Goal: Find specific page/section: Find specific page/section

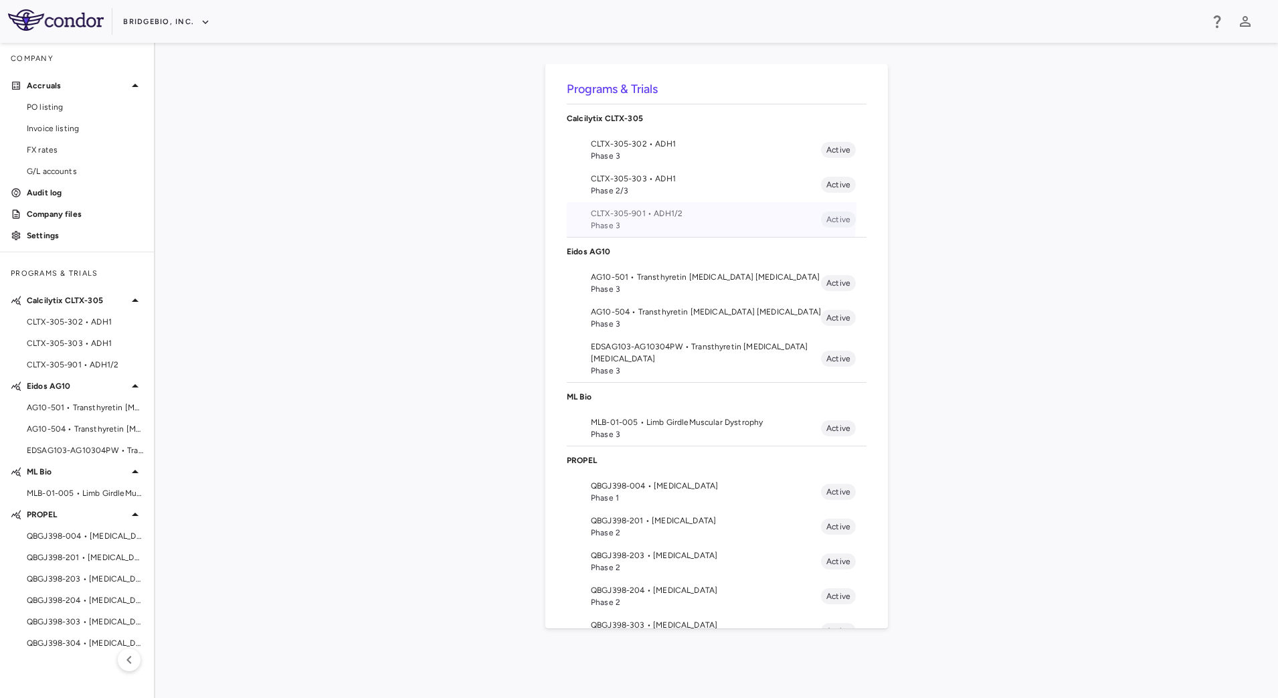
click at [689, 213] on span "CLTX-305-901 • ADH1/2" at bounding box center [706, 213] width 230 height 12
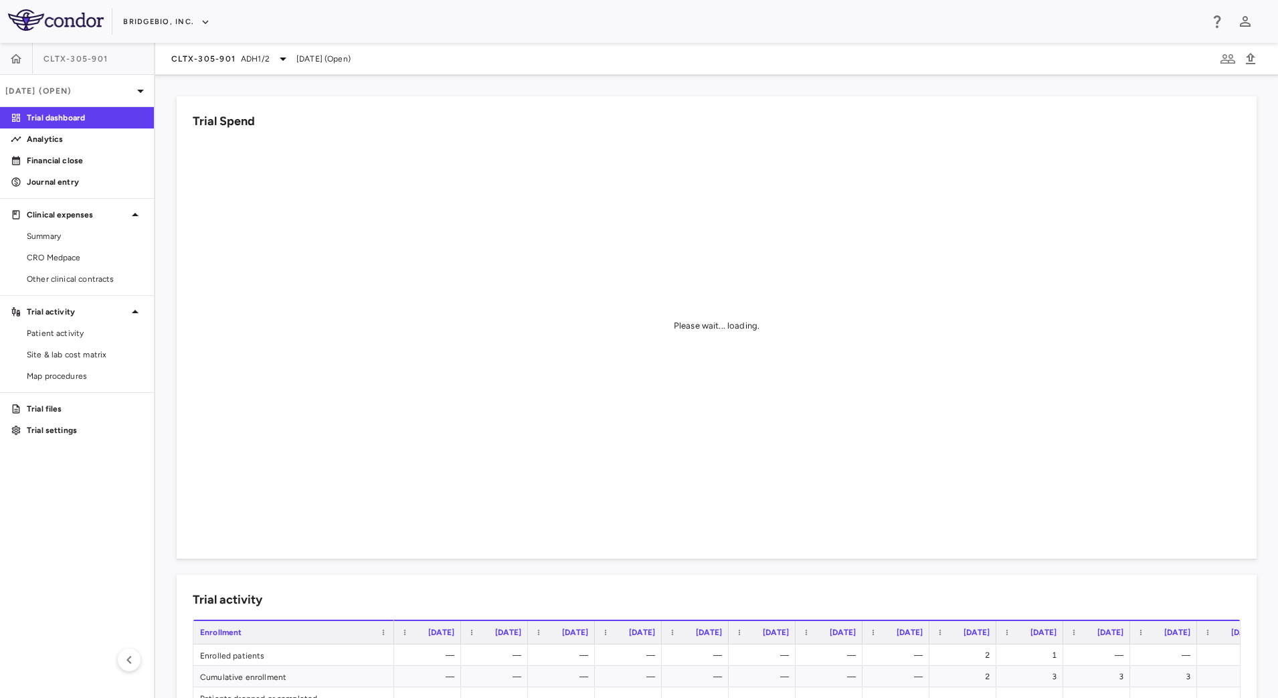
scroll to position [502, 0]
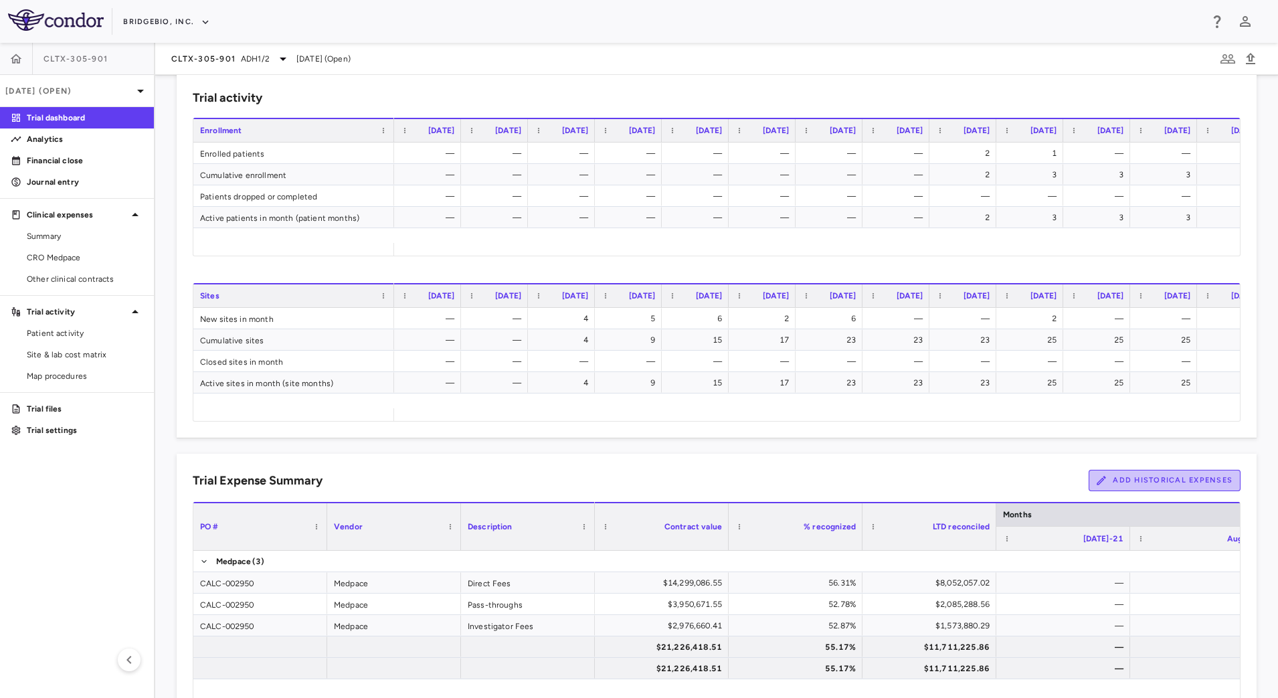
click at [1111, 482] on button "Add Historical Expenses" at bounding box center [1165, 480] width 152 height 21
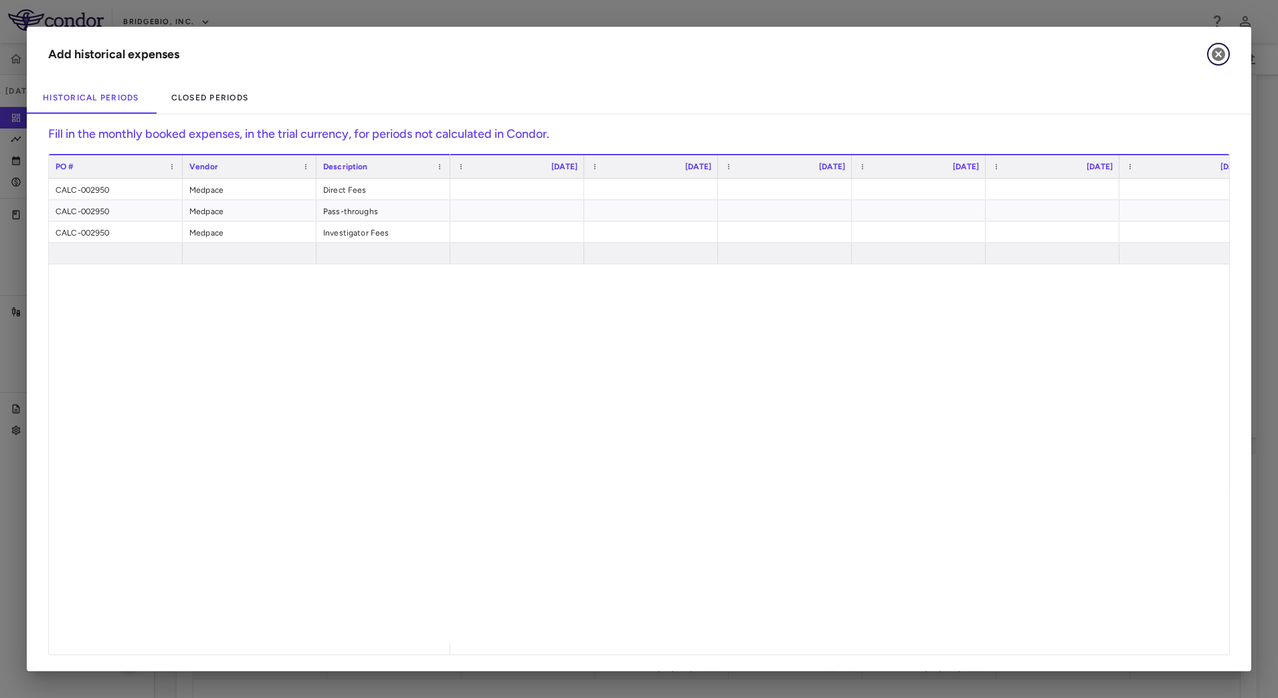
click at [1223, 56] on icon "button" at bounding box center [1218, 54] width 13 height 13
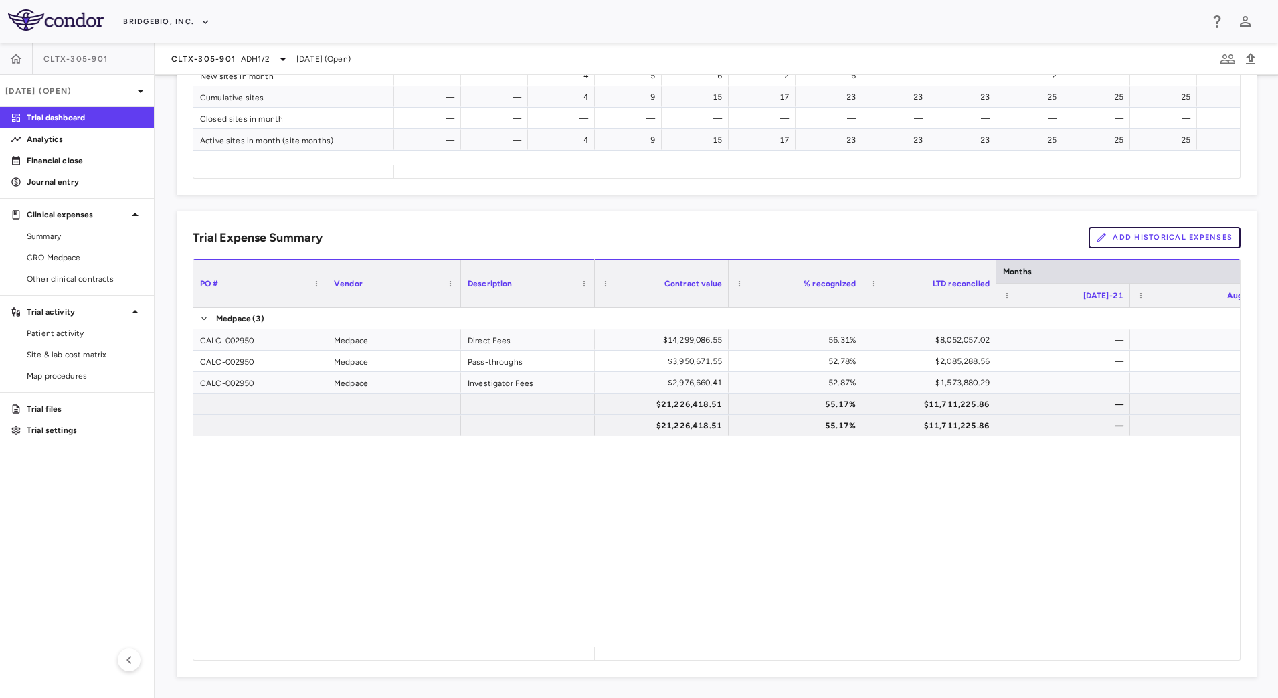
scroll to position [494, 0]
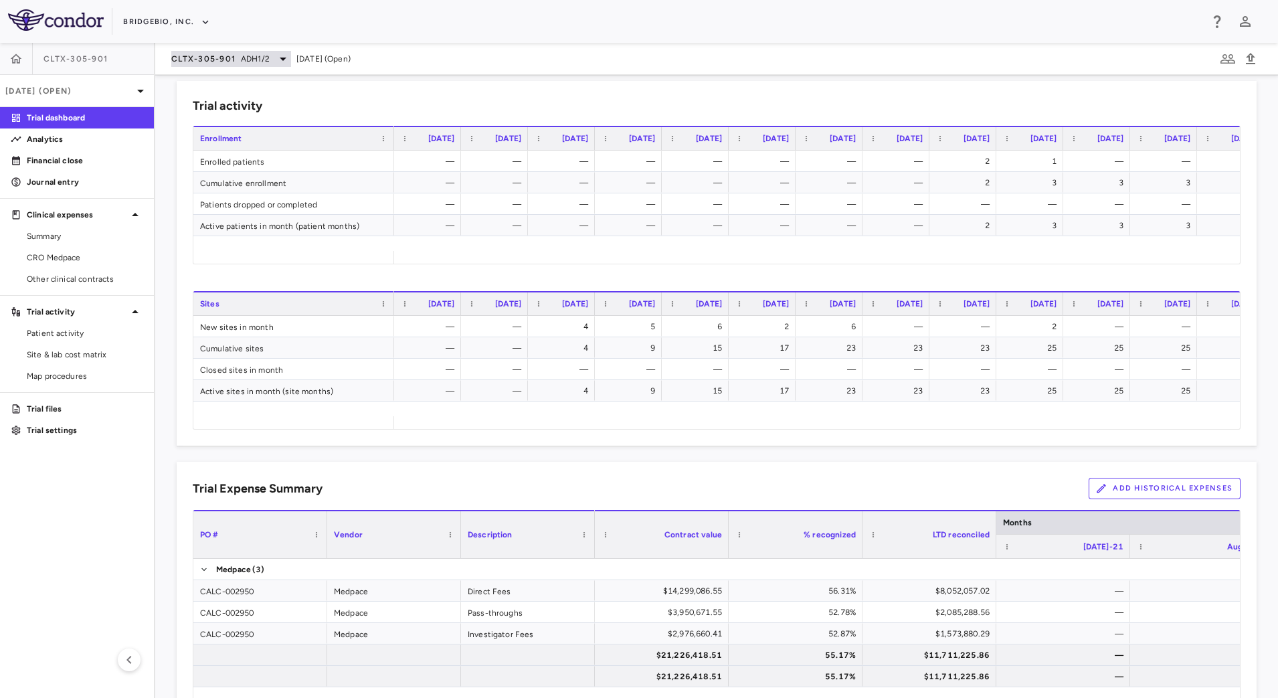
click at [258, 53] on span "ADH1/2" at bounding box center [255, 59] width 29 height 12
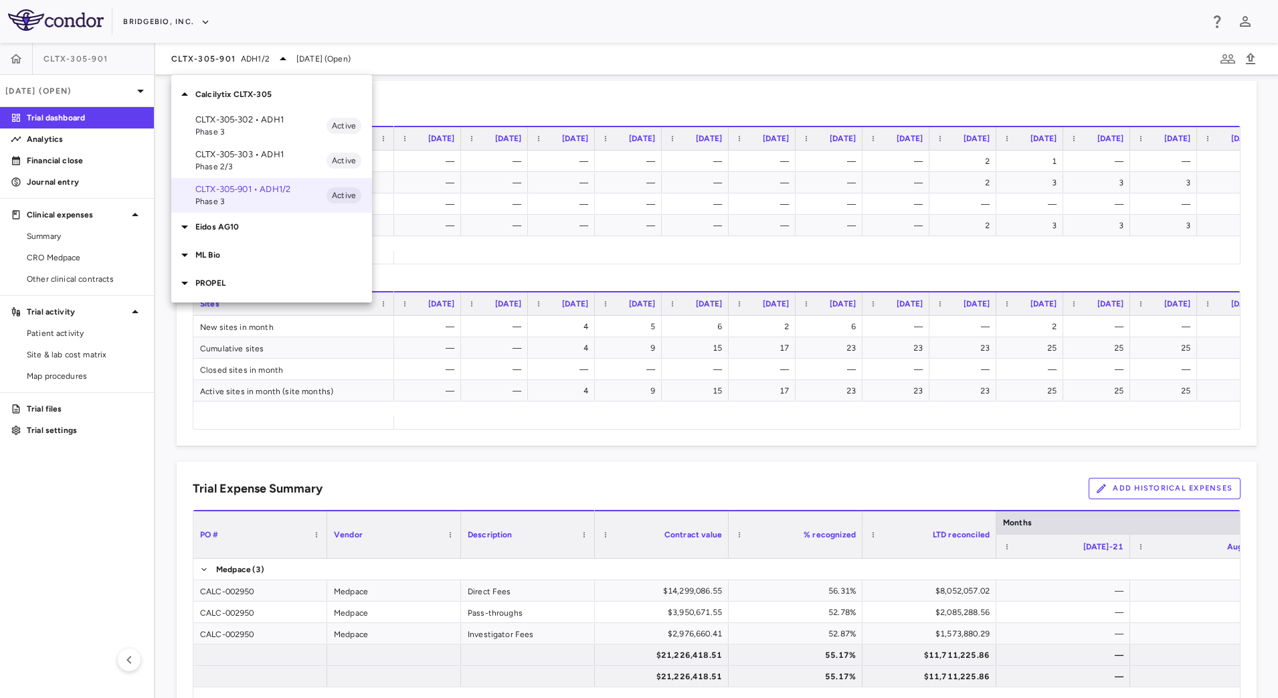
click at [248, 164] on span "Phase 2/3" at bounding box center [260, 167] width 131 height 12
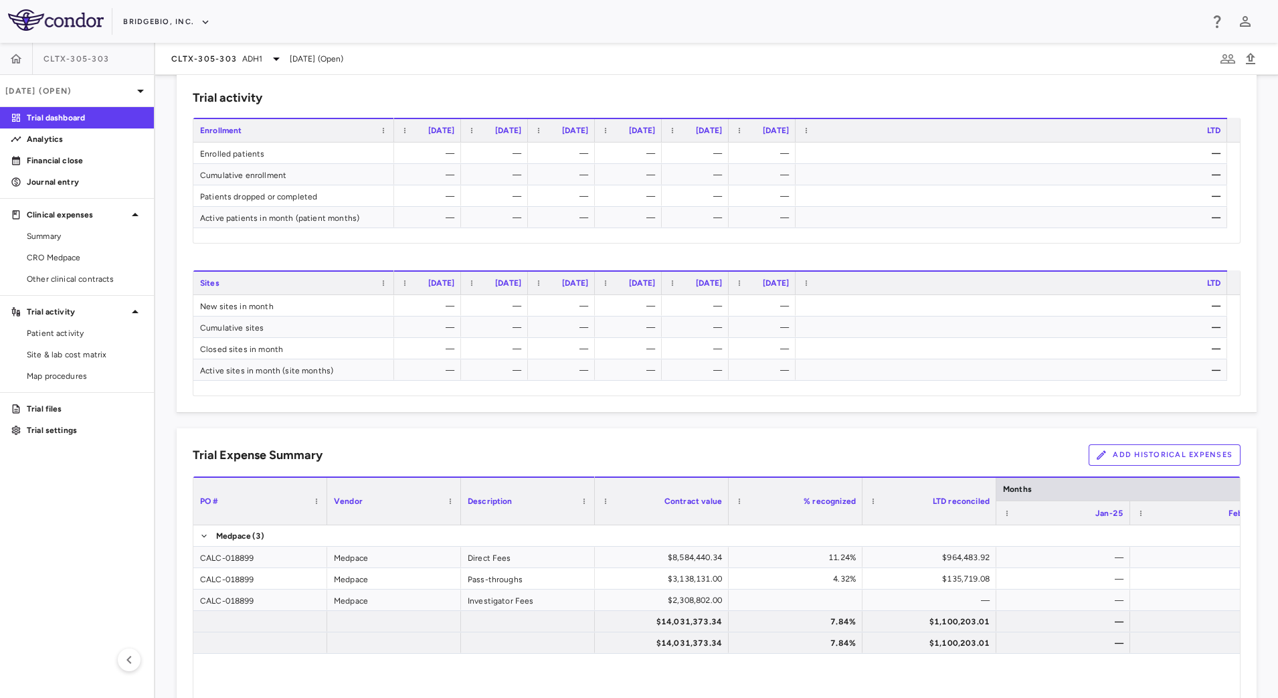
scroll to position [719, 0]
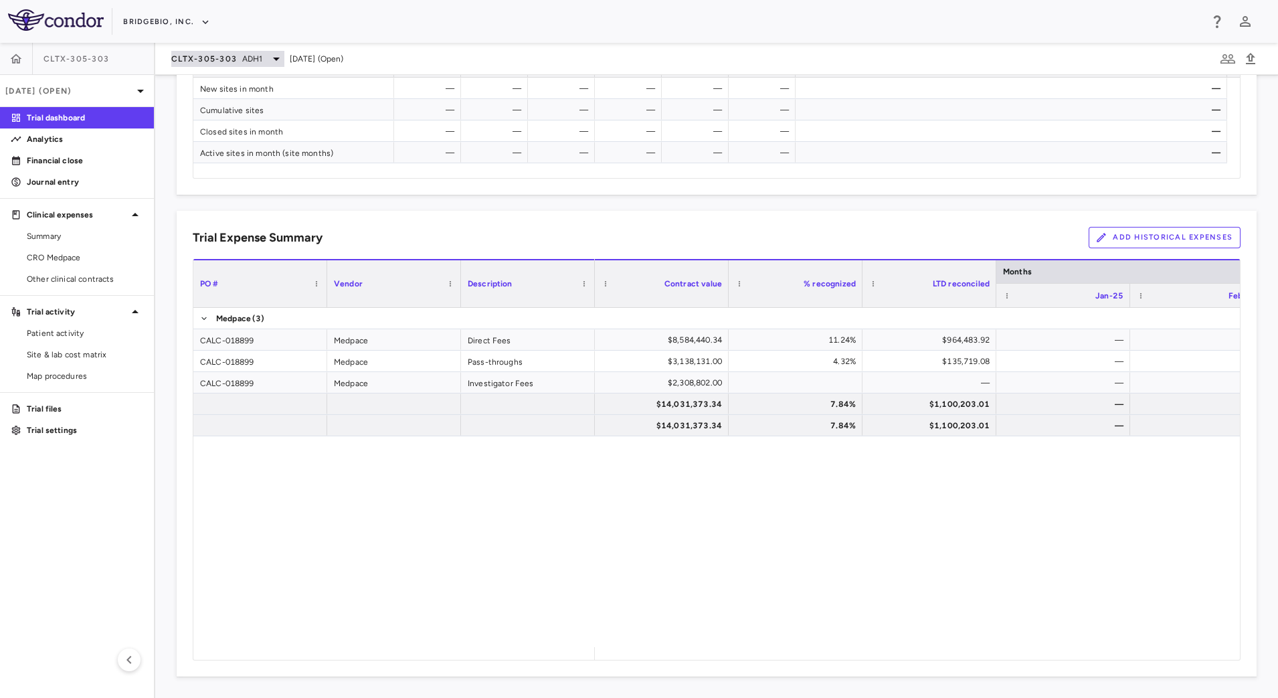
click at [268, 54] on icon at bounding box center [276, 59] width 16 height 16
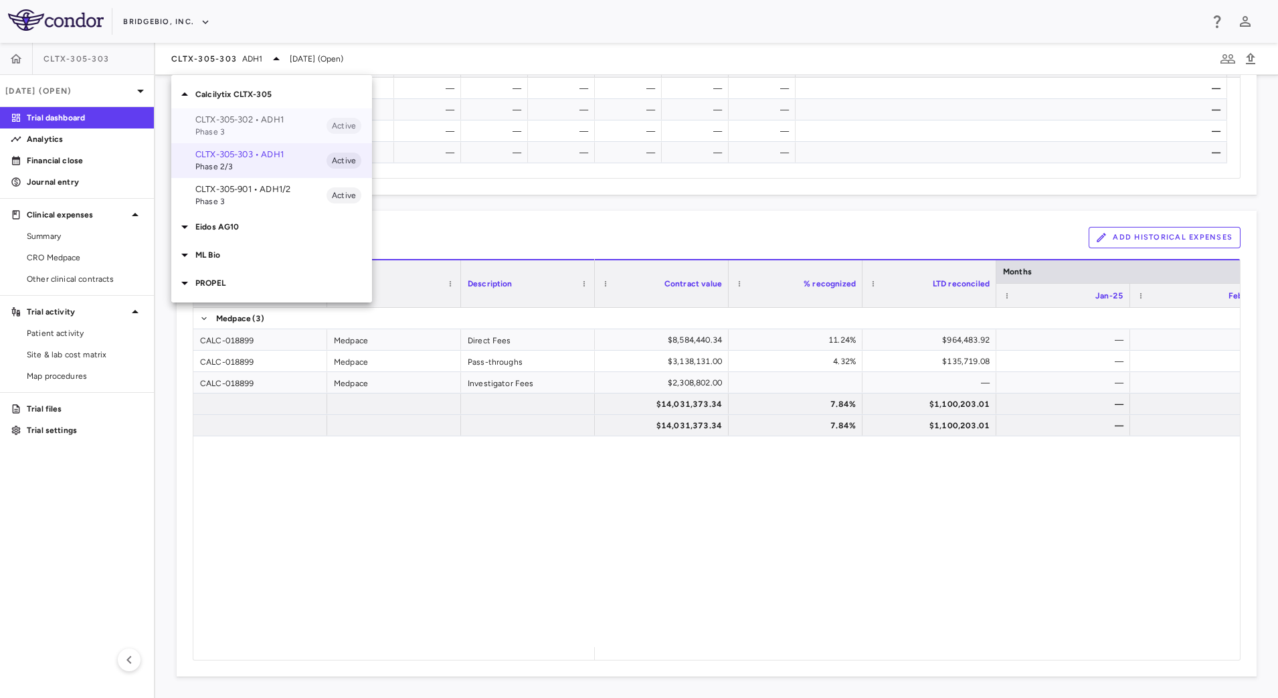
click at [250, 114] on p "CLTX-305-302 • ADH1" at bounding box center [260, 120] width 131 height 12
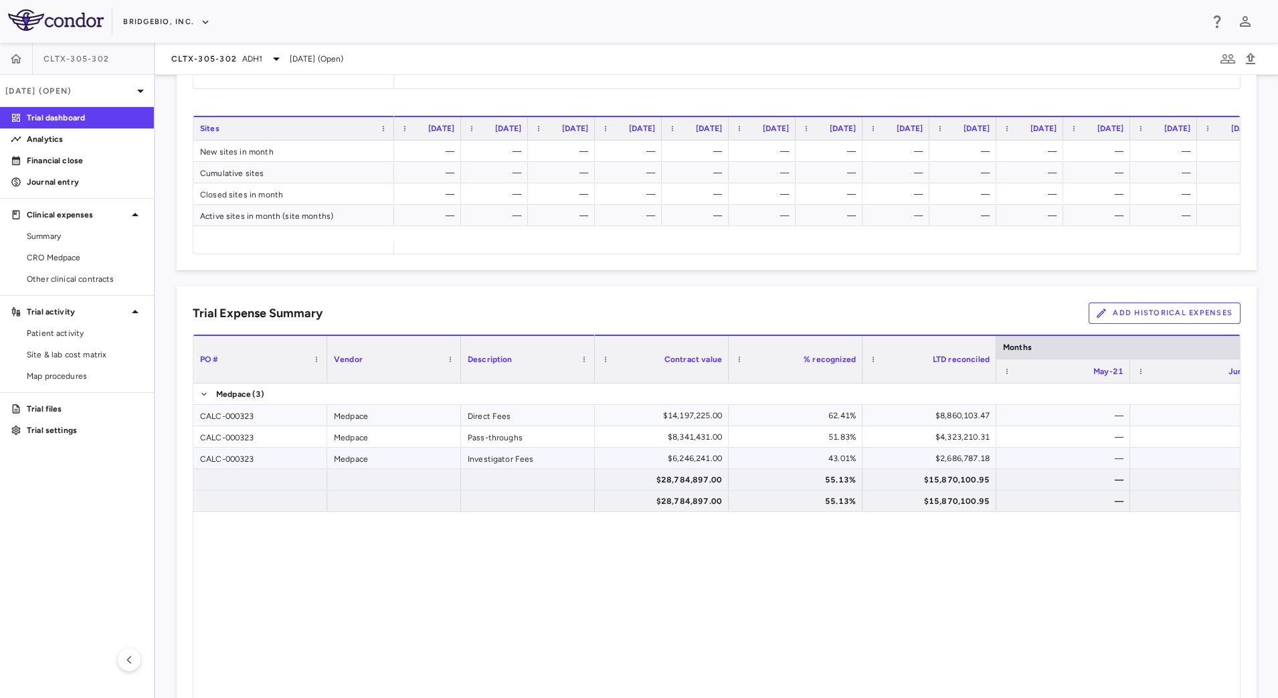
scroll to position [745, 0]
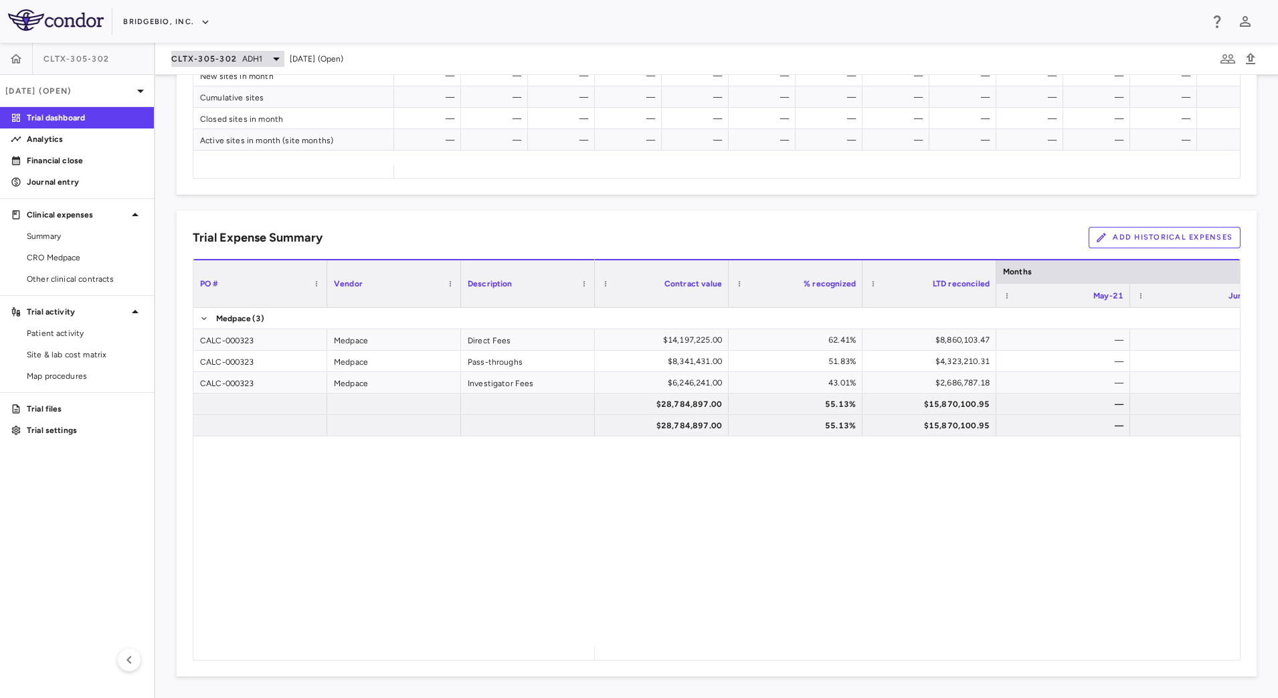
click at [264, 60] on div "CLTX-305-302 ADH1" at bounding box center [227, 59] width 113 height 16
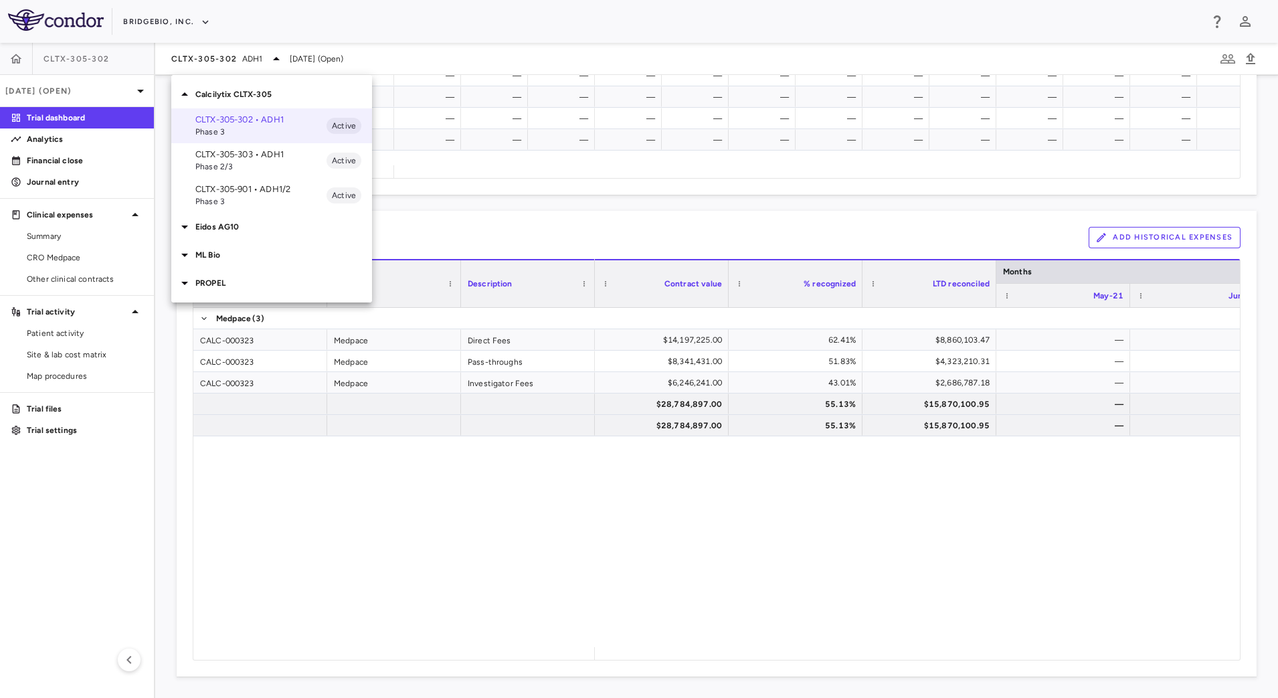
click at [187, 236] on div "Eidos AG10" at bounding box center [271, 227] width 201 height 28
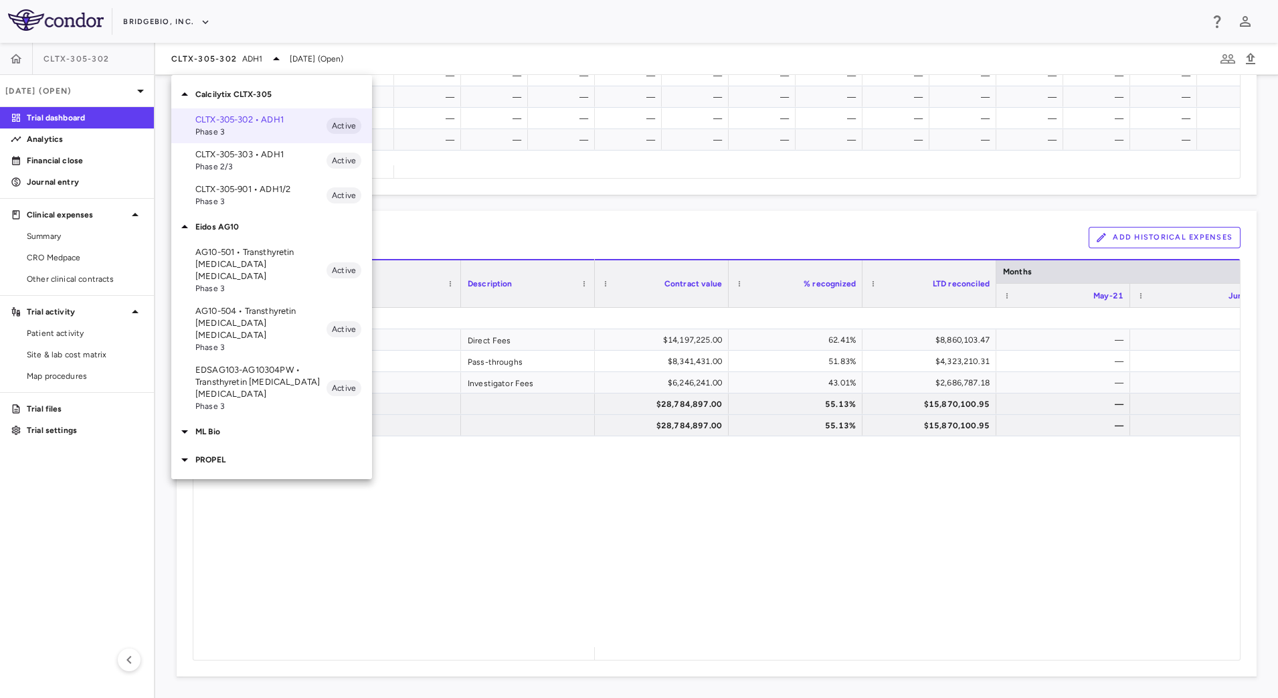
click at [274, 282] on span "Phase 3" at bounding box center [260, 288] width 131 height 12
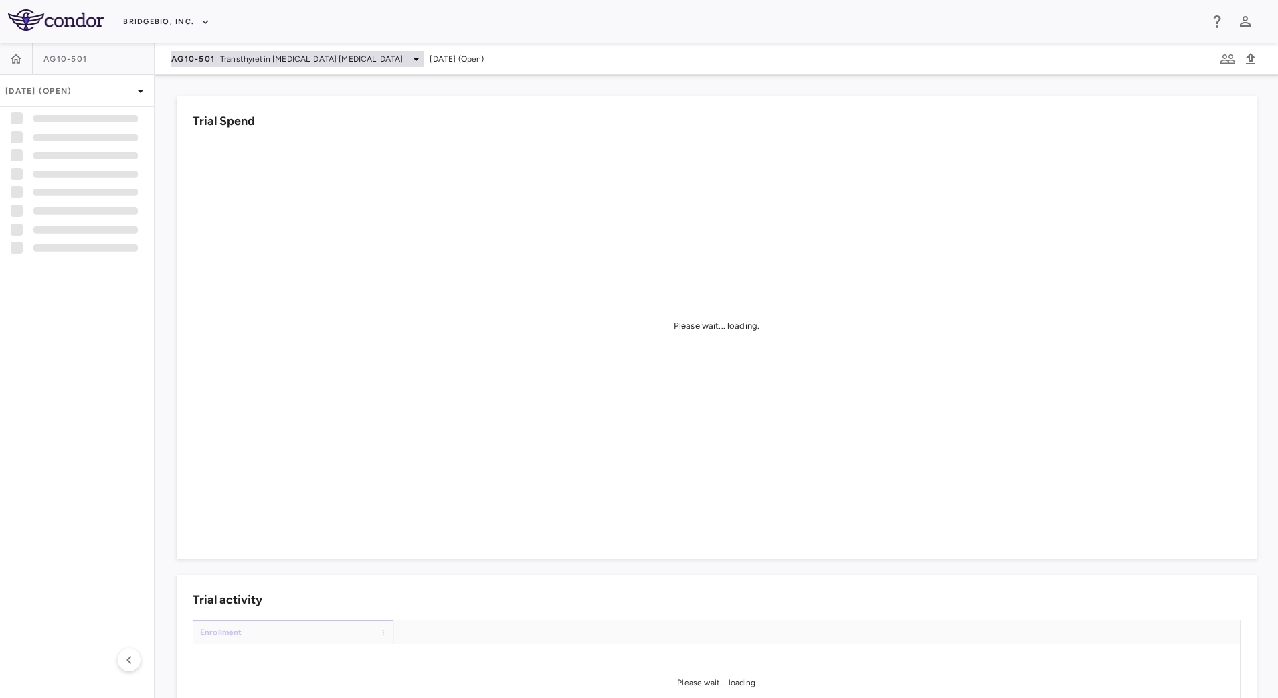
click at [323, 59] on span "Transthyretin [MEDICAL_DATA] [MEDICAL_DATA]" at bounding box center [311, 59] width 183 height 12
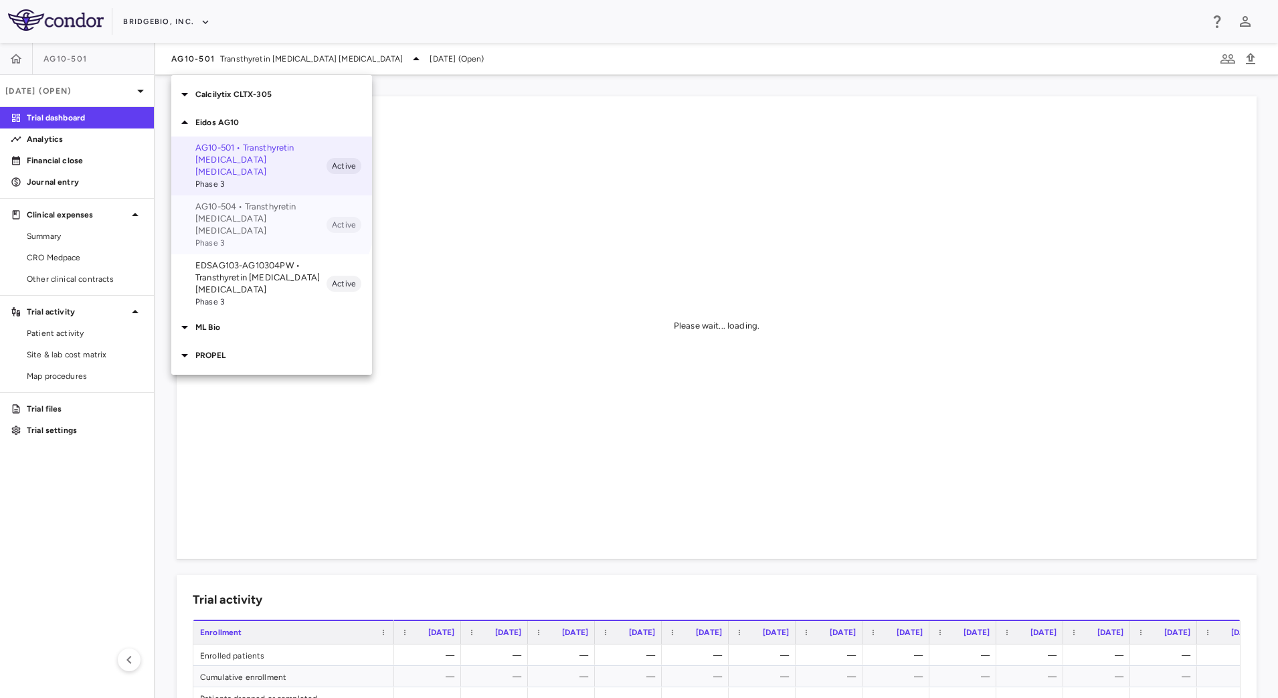
click at [264, 201] on p "AG10-504 • Transthyretin [MEDICAL_DATA] [MEDICAL_DATA]" at bounding box center [260, 219] width 131 height 36
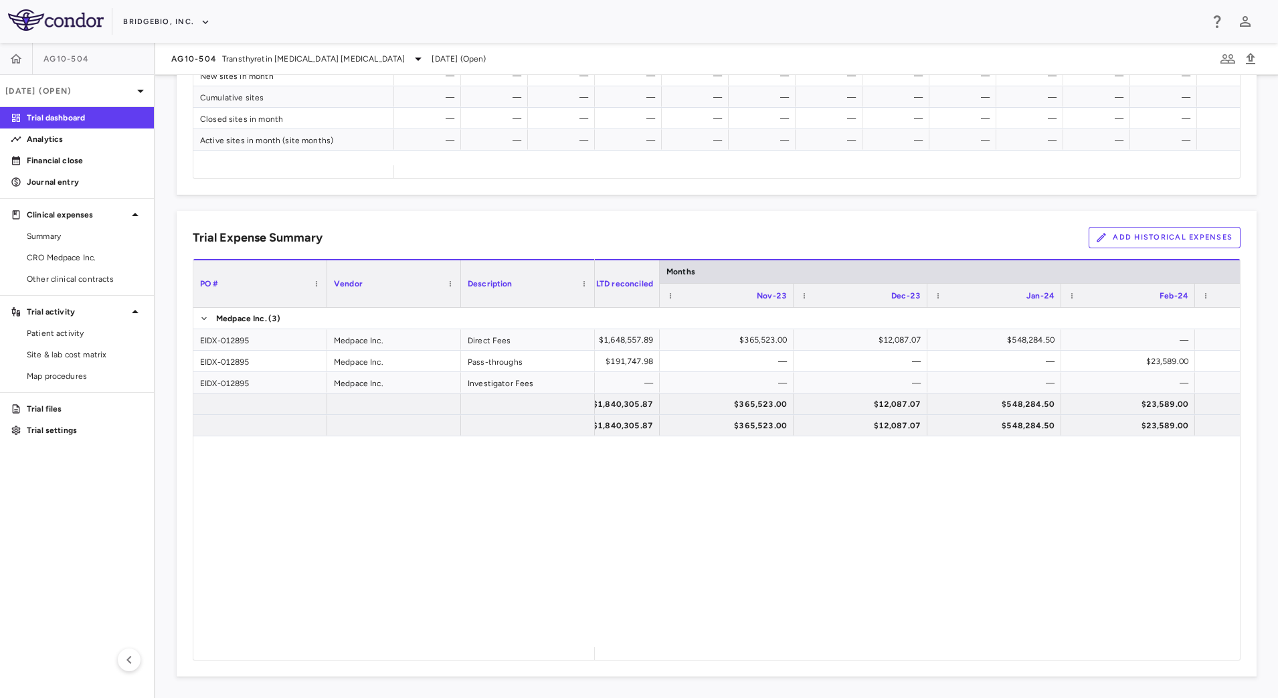
scroll to position [0, 0]
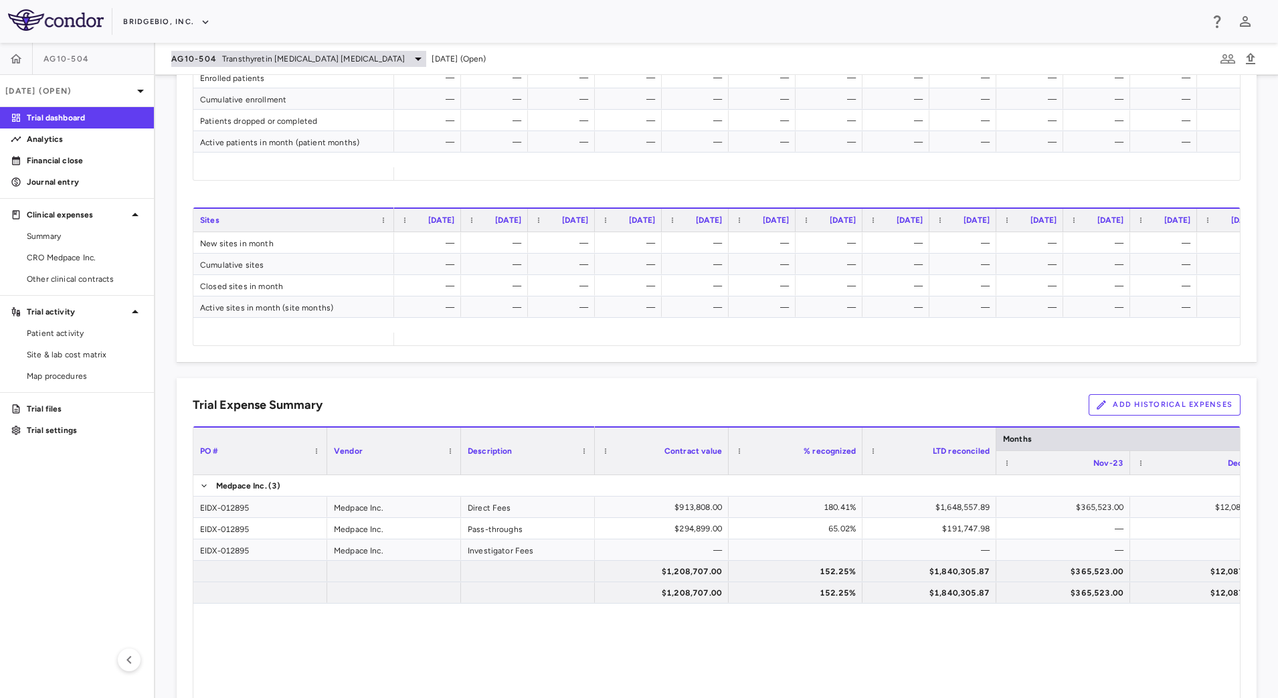
click at [342, 57] on span "Transthyretin [MEDICAL_DATA] [MEDICAL_DATA]" at bounding box center [313, 59] width 183 height 12
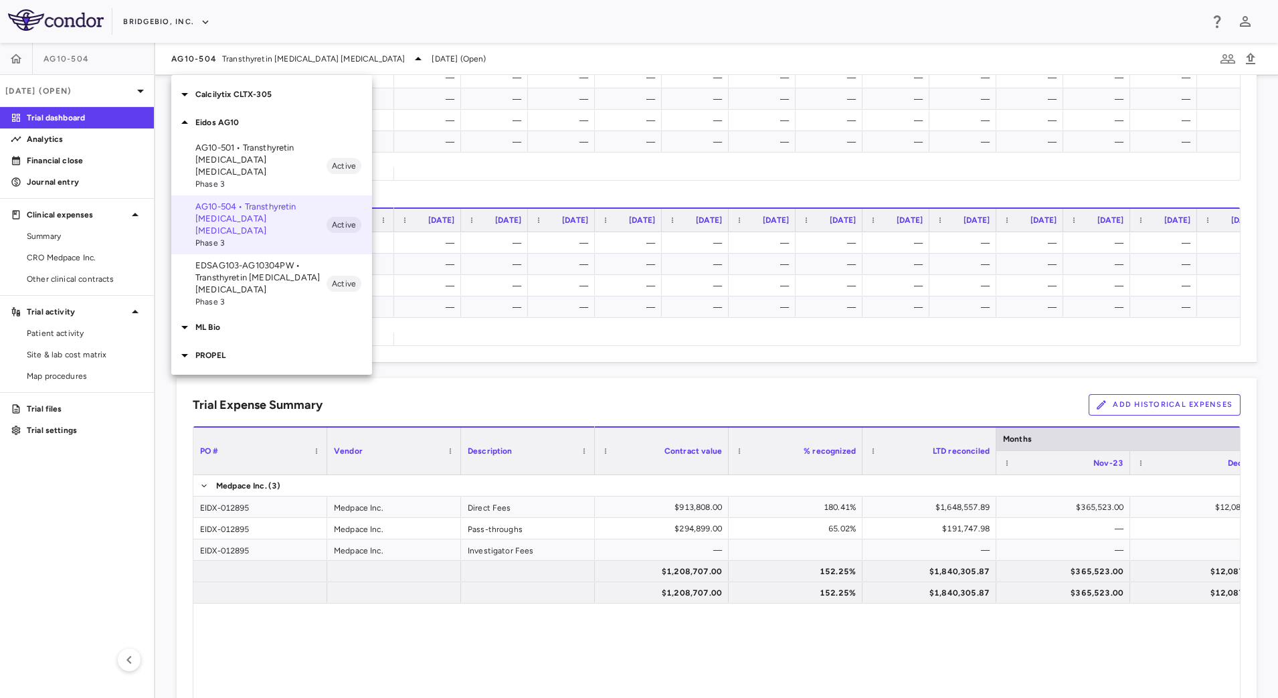
click at [256, 266] on p "EDSAG103-AG10304PW • Transthyretin [MEDICAL_DATA] [MEDICAL_DATA]" at bounding box center [260, 278] width 131 height 36
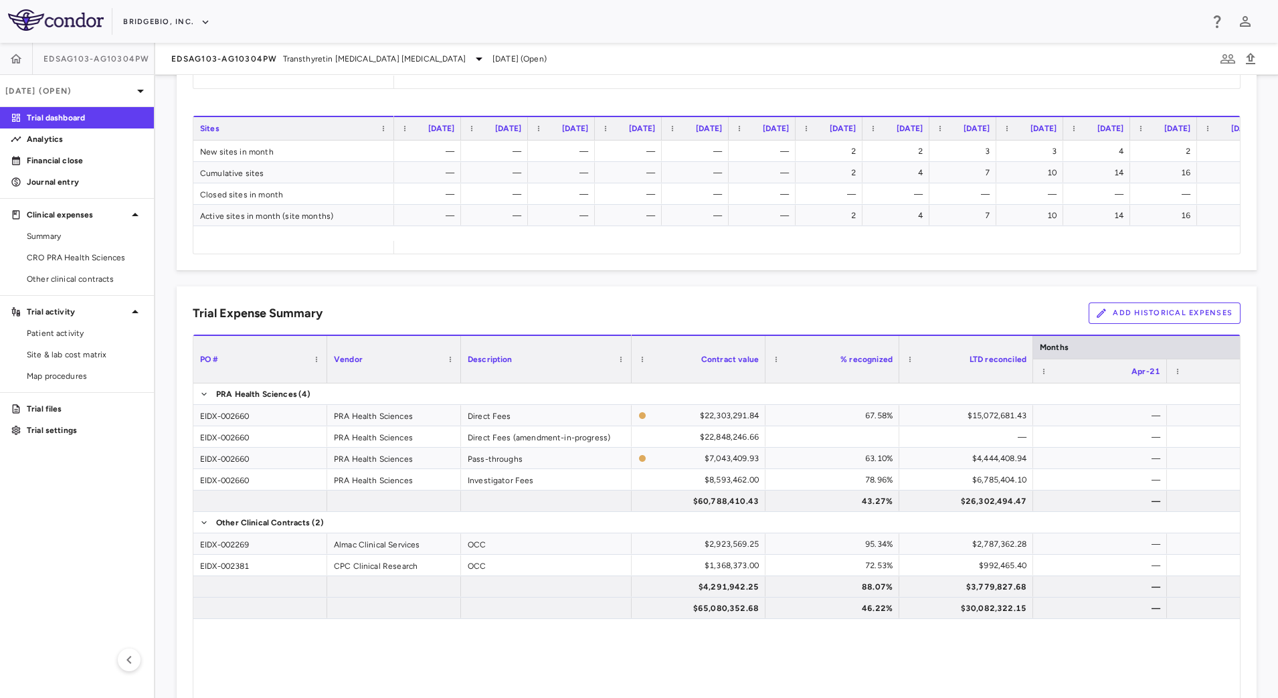
drag, startPoint x: 592, startPoint y: 373, endPoint x: 628, endPoint y: 375, distance: 36.8
click at [628, 375] on div at bounding box center [630, 359] width 5 height 47
click at [1148, 314] on button "Add Historical Expenses" at bounding box center [1165, 312] width 152 height 21
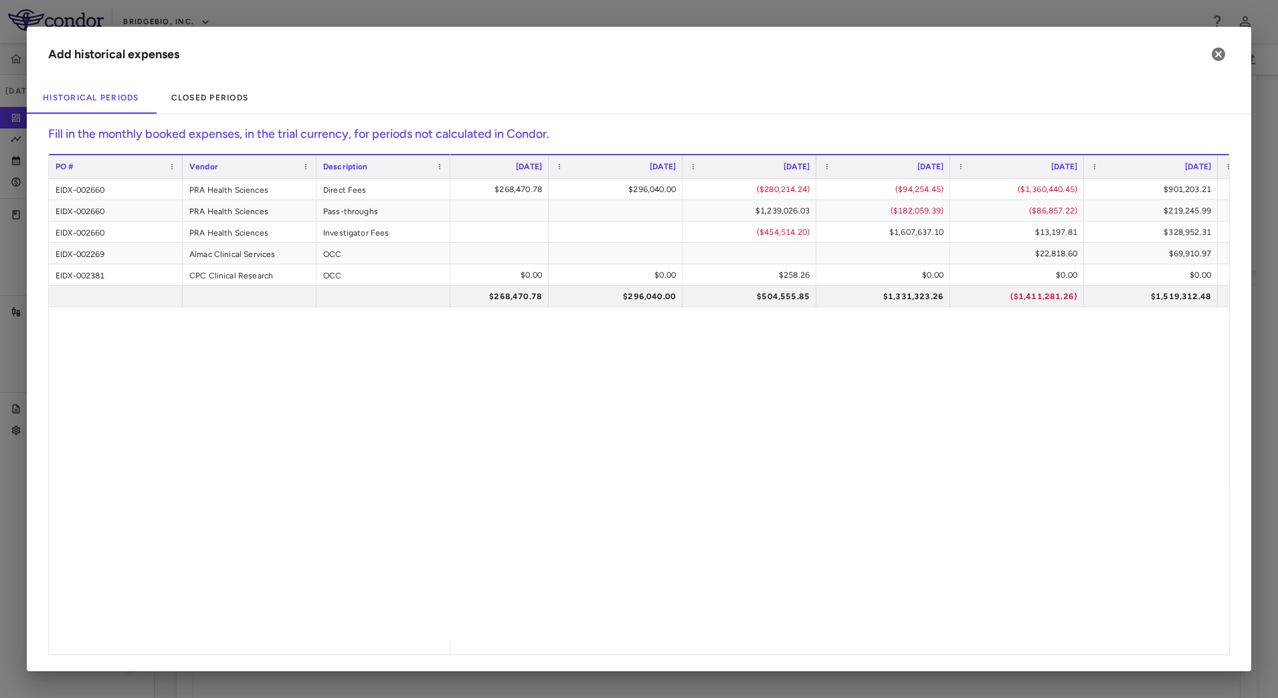
scroll to position [0, 1850]
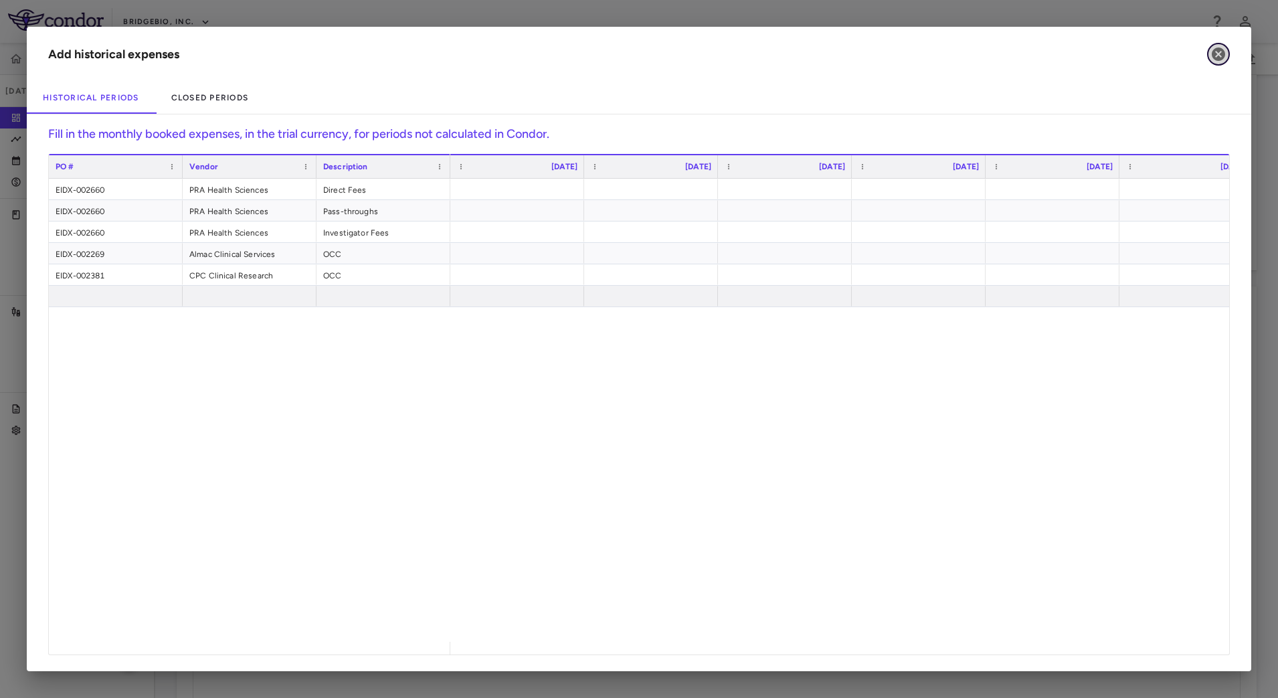
click at [1217, 50] on icon "button" at bounding box center [1218, 54] width 13 height 13
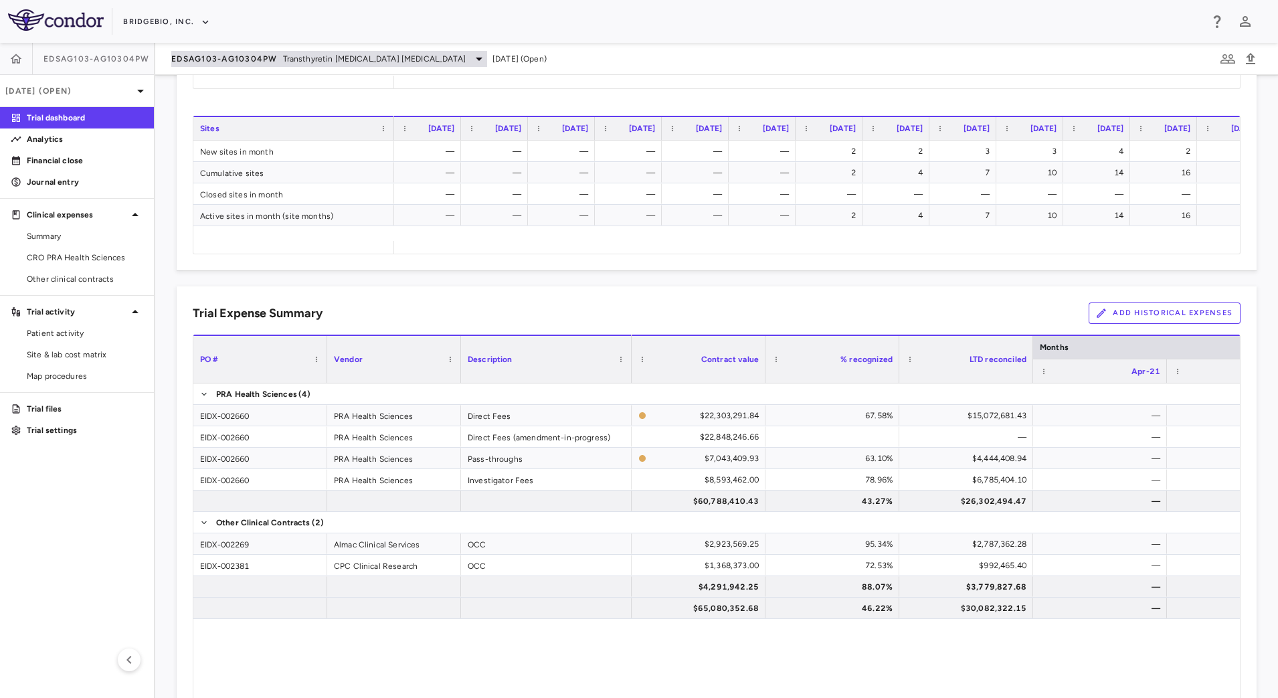
click at [292, 52] on div "EDSAG103-AG10304PW Transthyretin [MEDICAL_DATA] [MEDICAL_DATA]" at bounding box center [329, 59] width 316 height 16
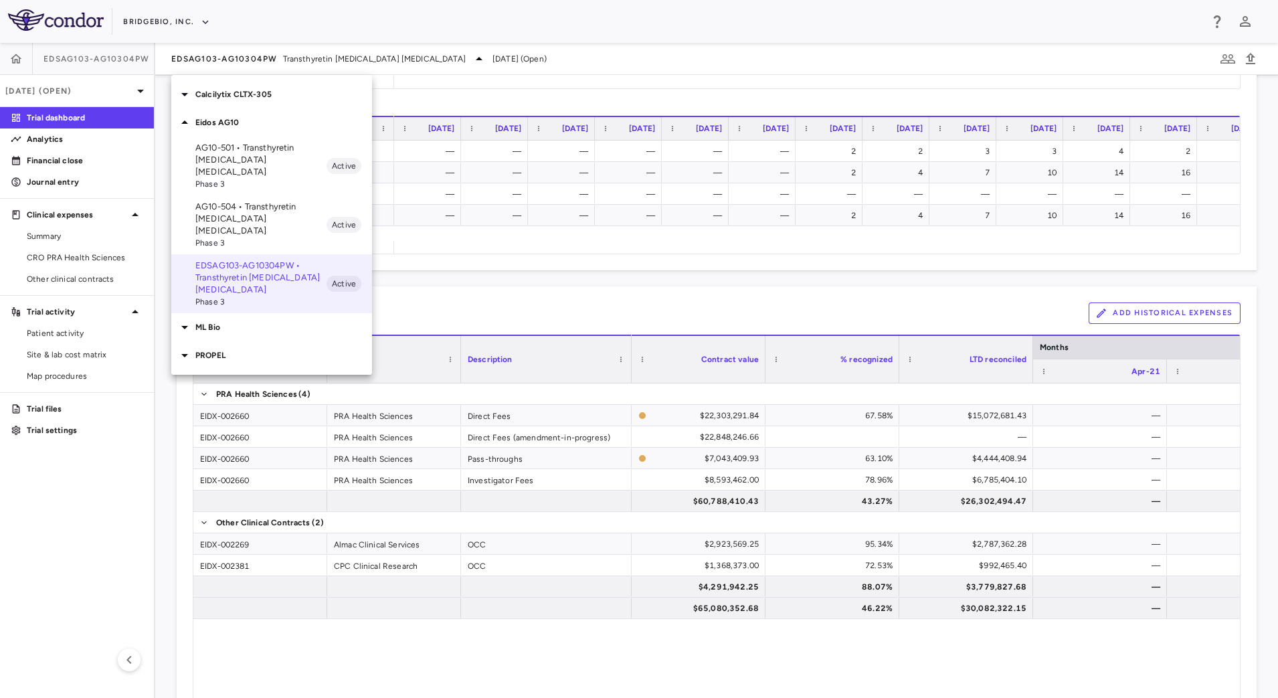
click at [254, 201] on p "AG10-504 • Transthyretin [MEDICAL_DATA] [MEDICAL_DATA]" at bounding box center [260, 219] width 131 height 36
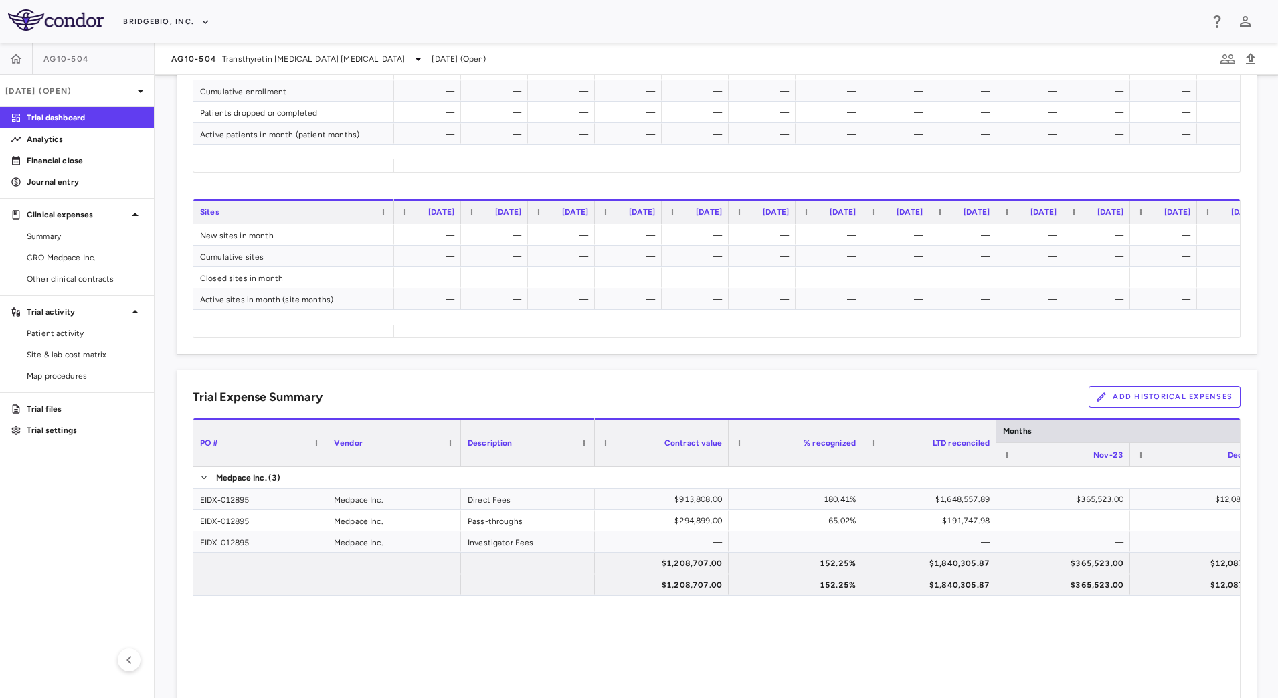
scroll to position [669, 0]
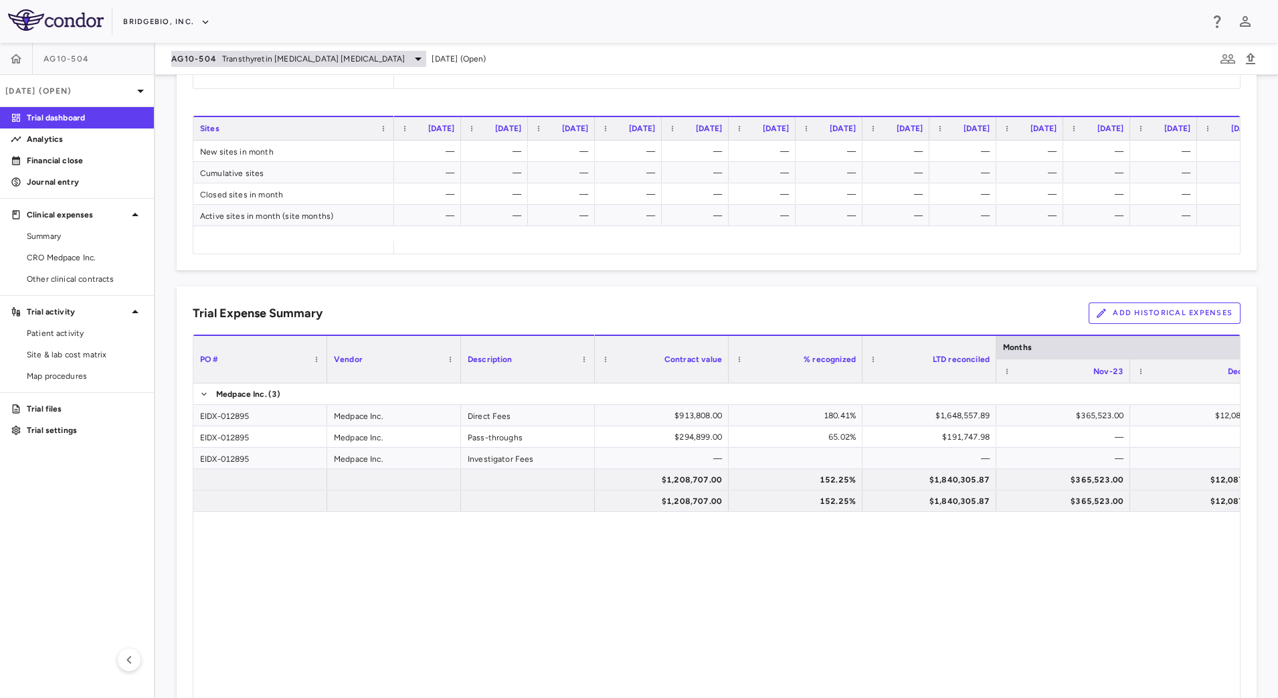
click at [337, 63] on span "Transthyretin [MEDICAL_DATA] [MEDICAL_DATA]" at bounding box center [313, 59] width 183 height 12
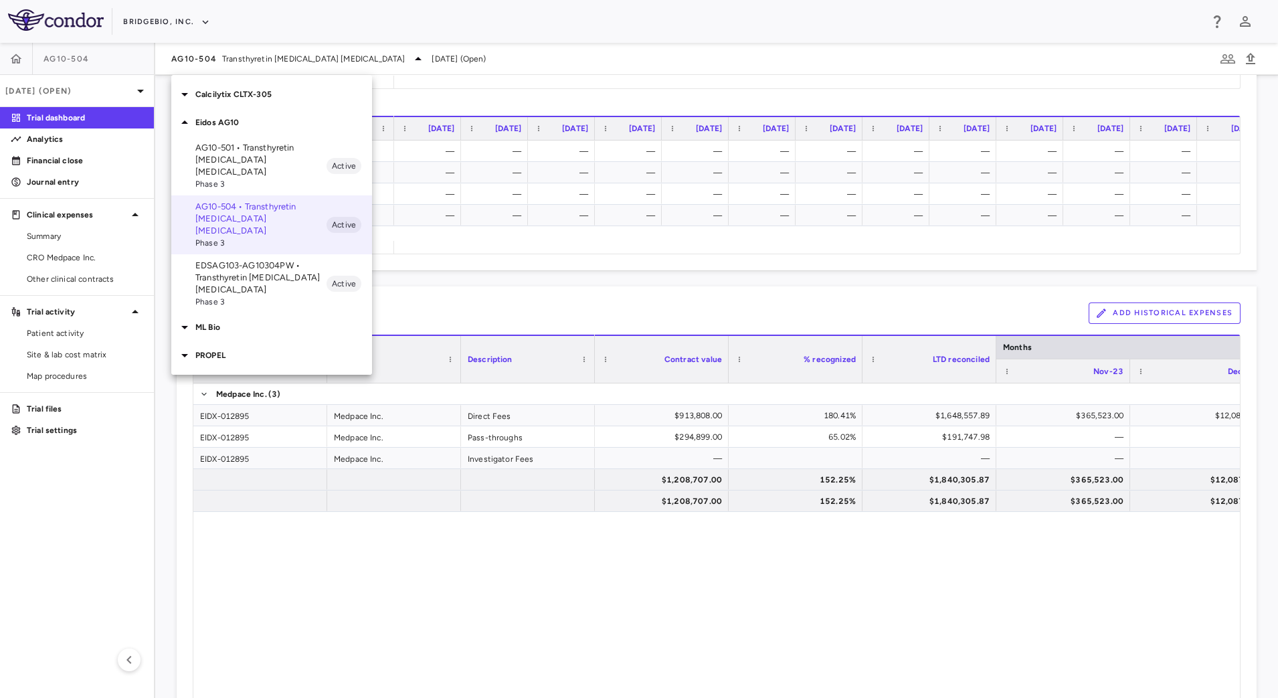
click at [251, 260] on p "EDSAG103-AG10304PW • Transthyretin [MEDICAL_DATA] [MEDICAL_DATA]" at bounding box center [260, 278] width 131 height 36
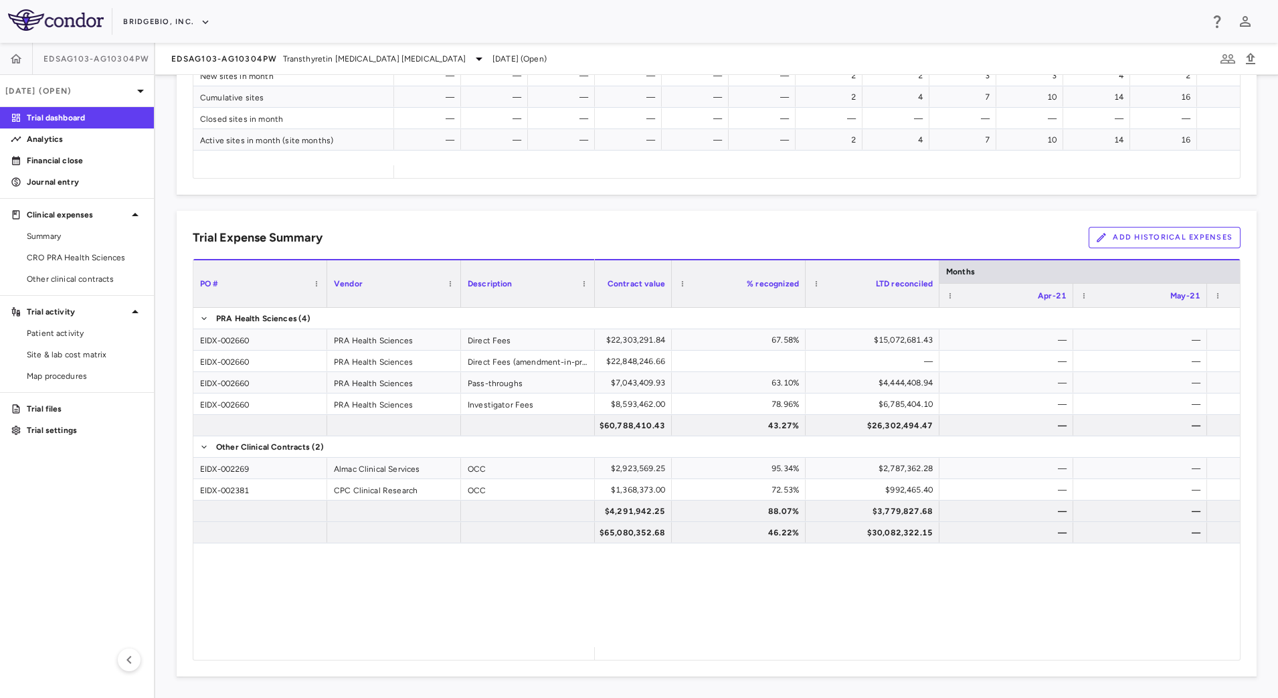
scroll to position [0, 0]
